Goal: Information Seeking & Learning: Learn about a topic

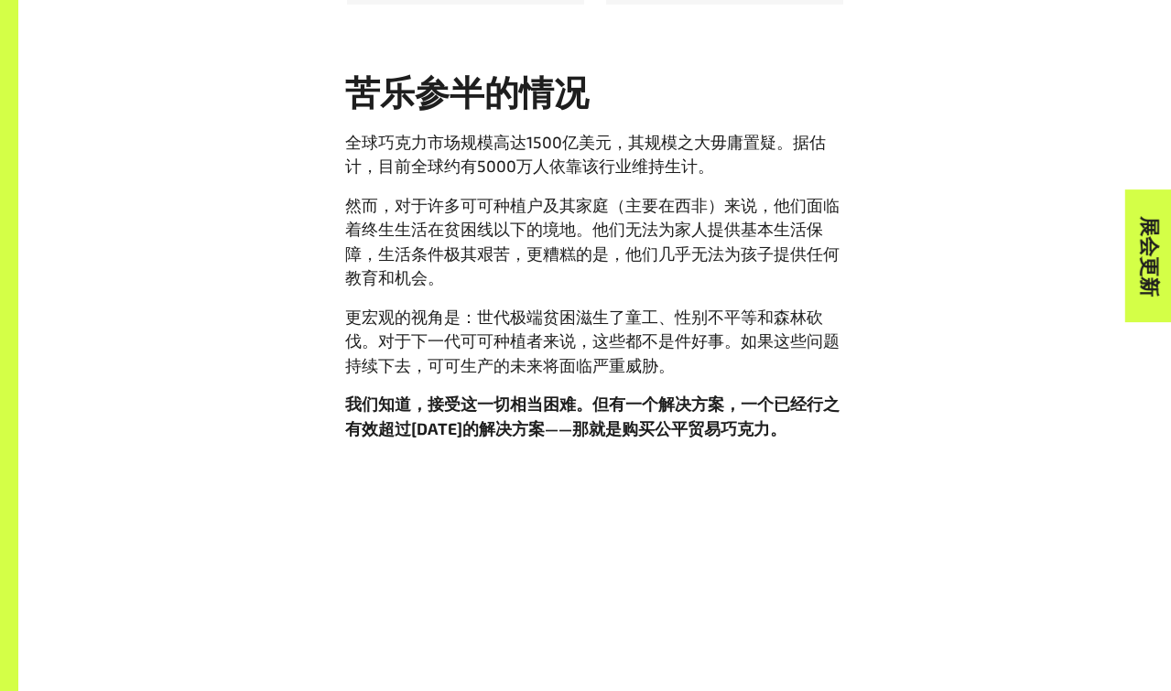
scroll to position [2120, 0]
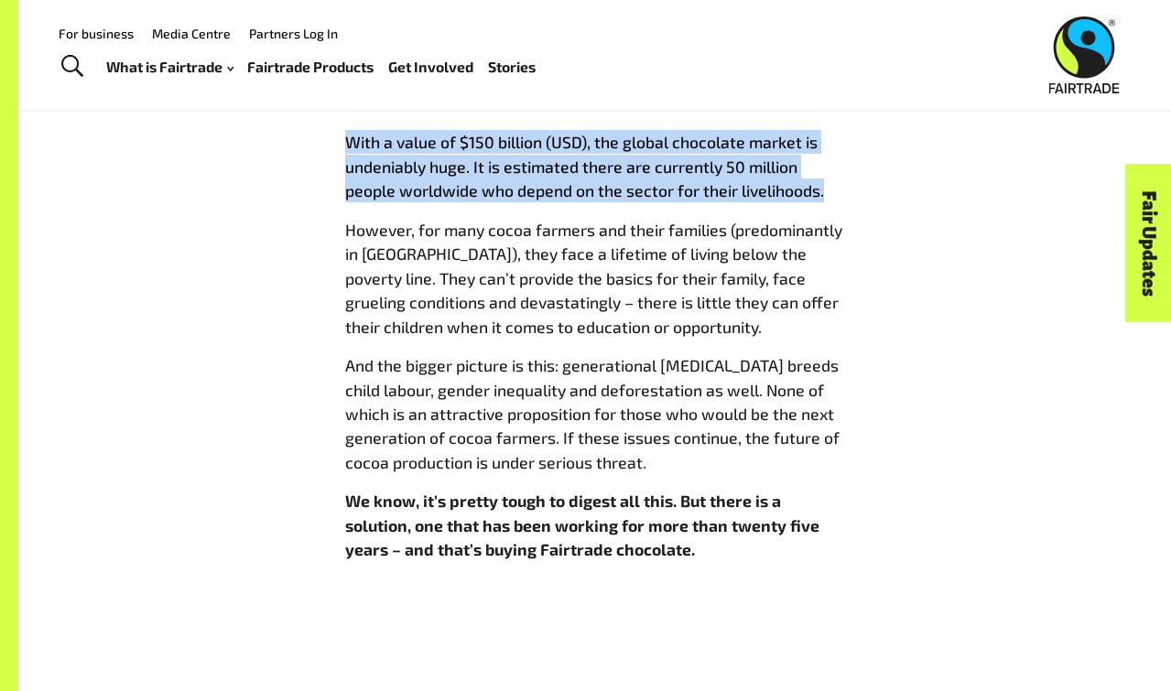
drag, startPoint x: 338, startPoint y: 137, endPoint x: 831, endPoint y: 181, distance: 495.4
click at [831, 181] on div "A bittersweet situation With a value of $150 billion (USD), the global chocolat…" at bounding box center [595, 327] width 522 height 499
copy p "With a value of $150 billion (USD), the global chocolate market is undeniably h…"
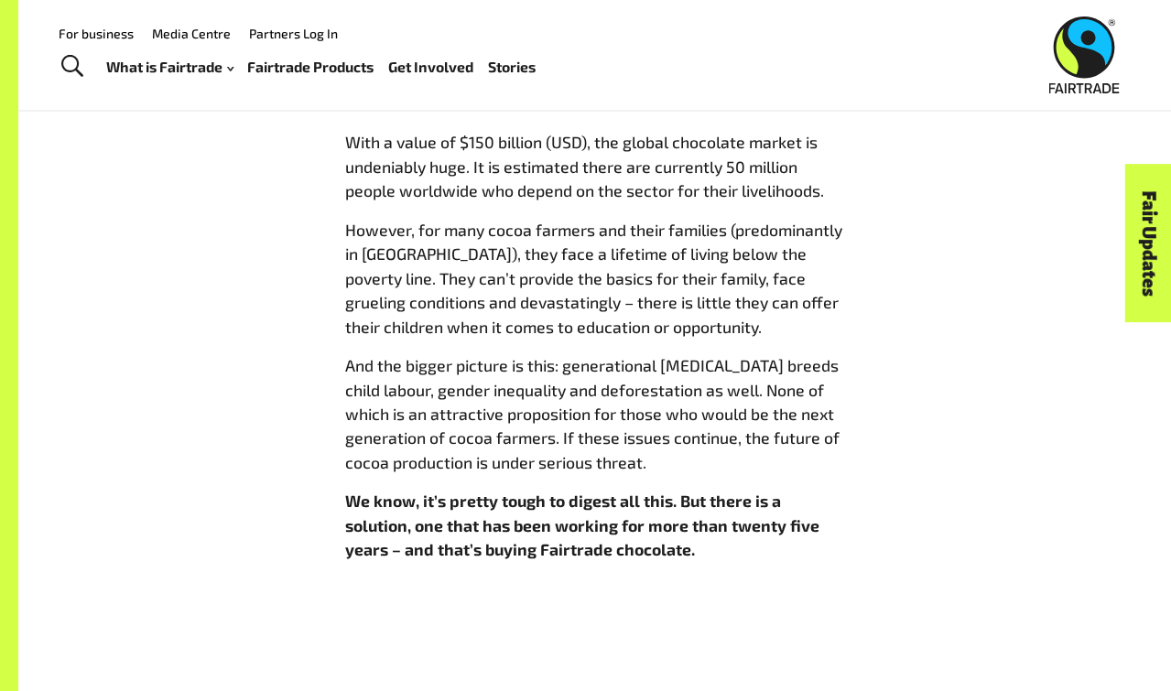
click at [497, 203] on span "With a value of $150 billion (USD), the global chocolate market is undeniably h…" at bounding box center [595, 345] width 500 height 431
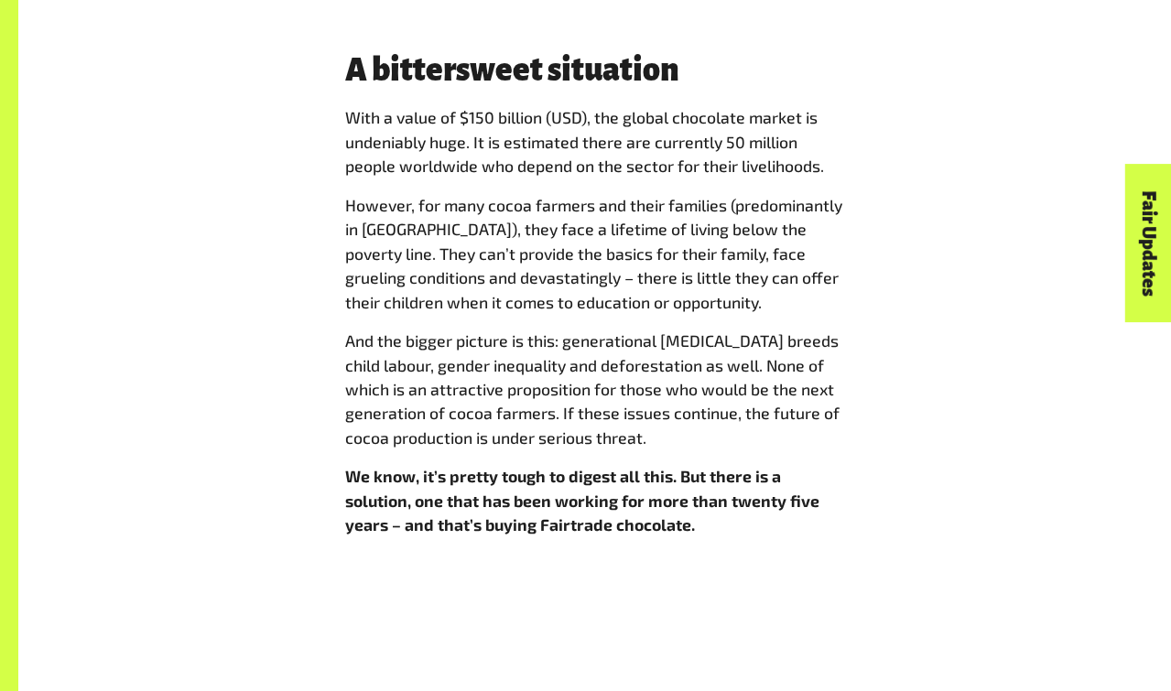
scroll to position [2142, 0]
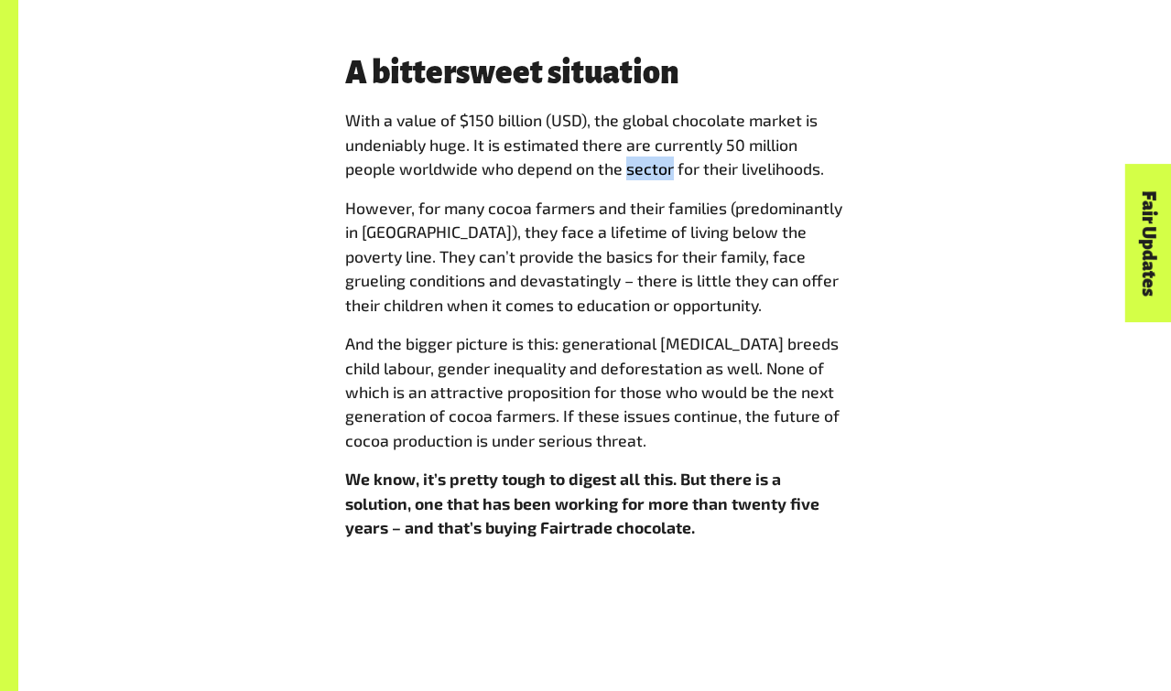
drag, startPoint x: 627, startPoint y: 168, endPoint x: 670, endPoint y: 168, distance: 43.0
click at [670, 168] on p "With a value of $150 billion (USD), the global chocolate market is undeniably h…" at bounding box center [595, 144] width 500 height 72
copy p "sector"
click at [659, 336] on p "And the bigger picture is this: generational [MEDICAL_DATA] breeds child labour…" at bounding box center [595, 391] width 500 height 121
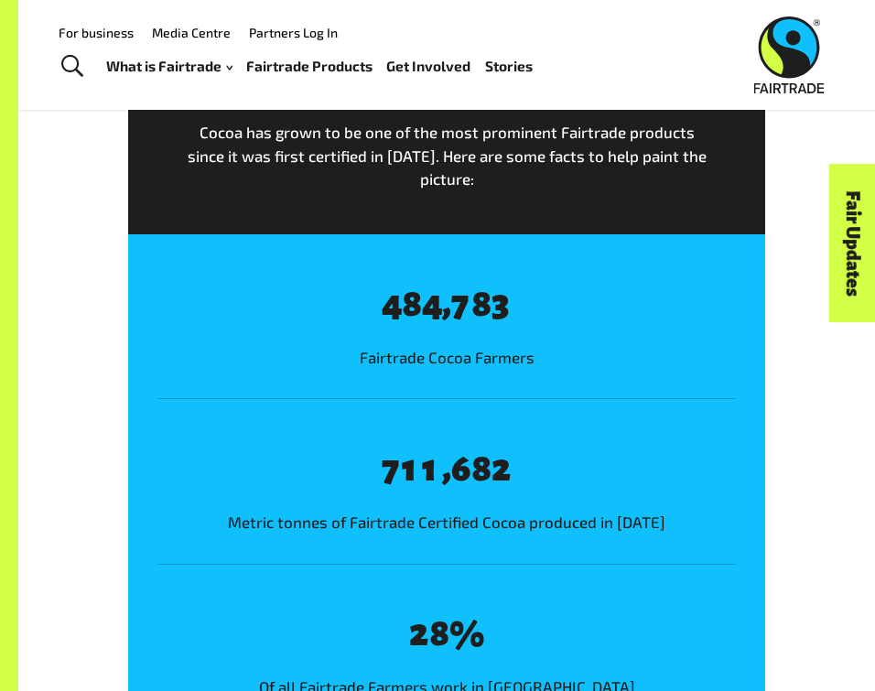
scroll to position [2683, 0]
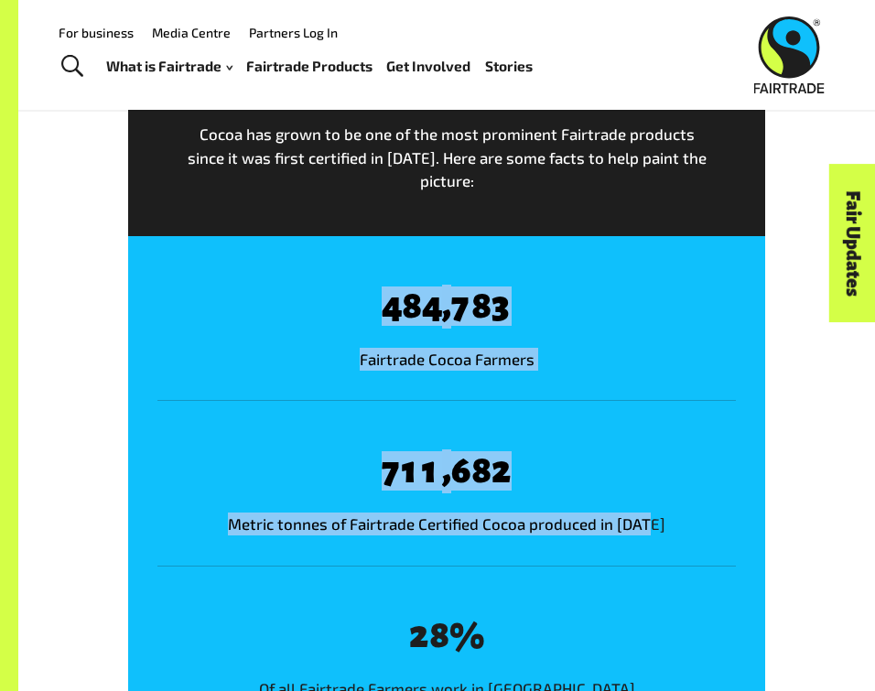
drag, startPoint x: 369, startPoint y: 276, endPoint x: 688, endPoint y: 520, distance: 401.5
click at [688, 520] on div "8 4 8 8 8 4 , 8 7 8 8 8 3 Fairtrade Cocoa Farmers 8 7 8 1 8 1 , 8 6 8 8 8 2 Met…" at bounding box center [446, 482] width 637 height 493
copy div "4 8 8 8 4 , 8 7 8 8 8 3 Fairtrade Cocoa Farmers 8 7 8 1 8 1 , 8 6 8 8 8 2 Metri…"
click at [523, 405] on div "8 7 8 1 8 1 , 8 6 8 8 8 2 Metric tonnes of Fairtrade Certified Cocoa produced i…" at bounding box center [446, 482] width 579 height 165
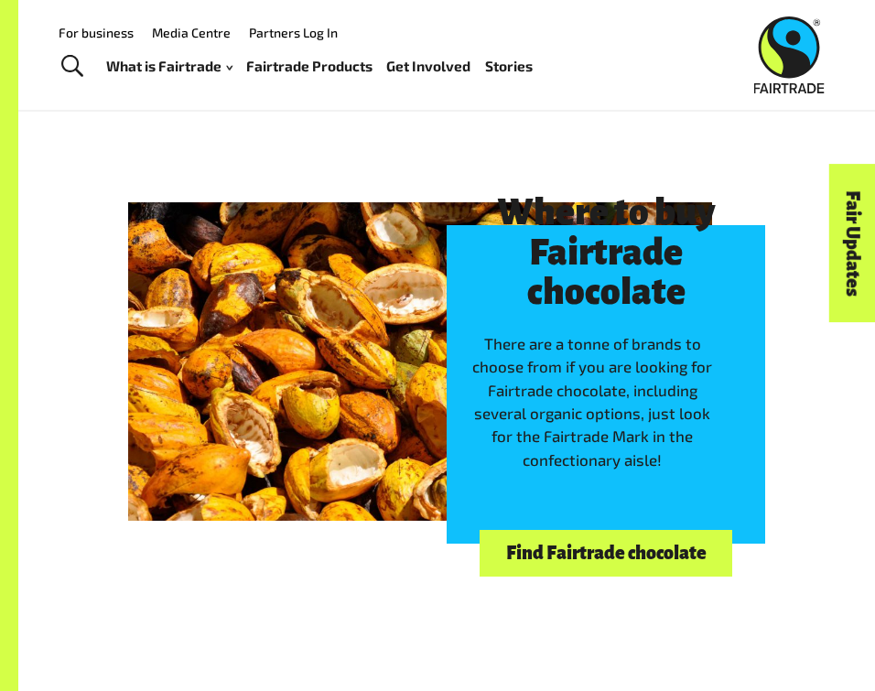
scroll to position [4645, 0]
